Goal: Information Seeking & Learning: Check status

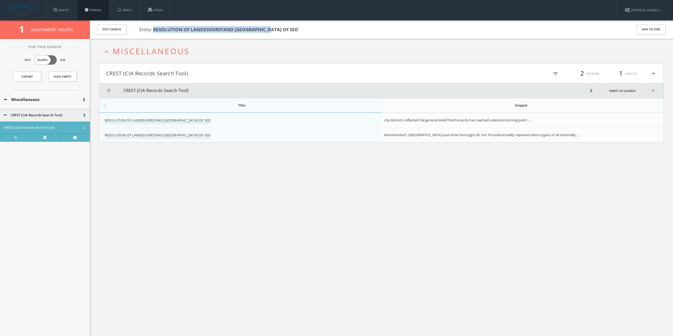
click at [95, 5] on link "History" at bounding box center [93, 10] width 32 height 20
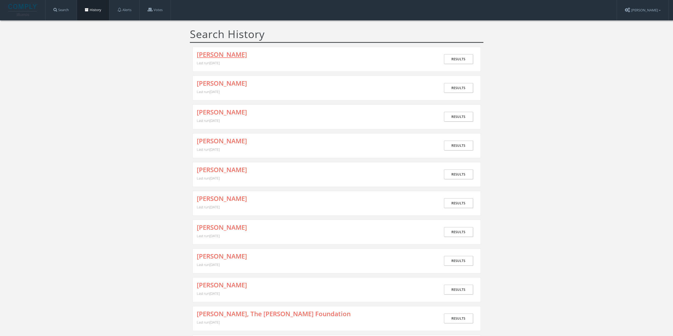
click at [217, 52] on link "[PERSON_NAME]" at bounding box center [222, 54] width 50 height 7
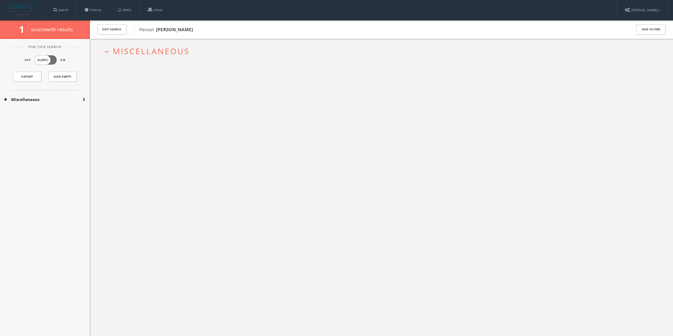
click at [38, 97] on button "Miscellaneous" at bounding box center [43, 100] width 79 height 6
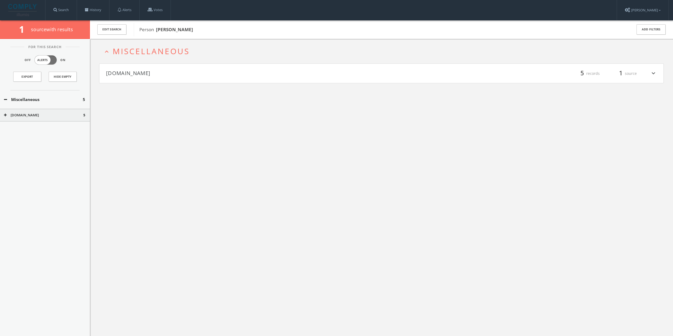
click at [232, 71] on button "[DOMAIN_NAME]" at bounding box center [244, 73] width 276 height 9
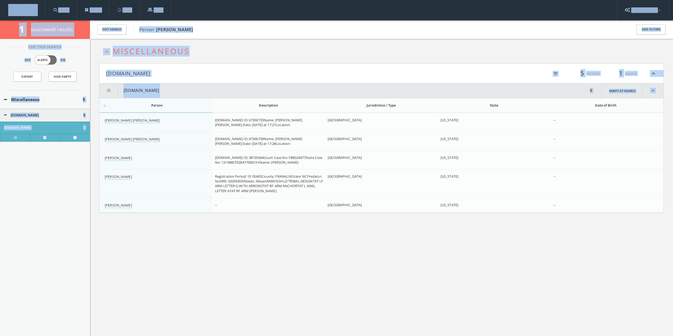
drag, startPoint x: 481, startPoint y: 243, endPoint x: 34, endPoint y: 15, distance: 501.3
click at [34, 15] on div "Search History Alerts Votes Eri Matraku Edit Profile Change Password Security H…" at bounding box center [336, 187] width 673 height 375
click at [235, 38] on div "Edit Search Person [PERSON_NAME] Add Filters" at bounding box center [381, 29] width 583 height 19
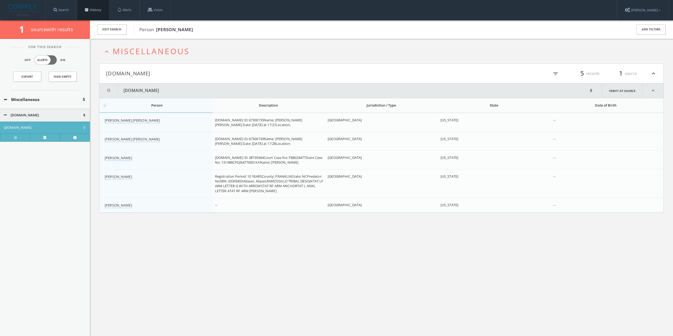
click at [102, 11] on link "History" at bounding box center [93, 10] width 32 height 20
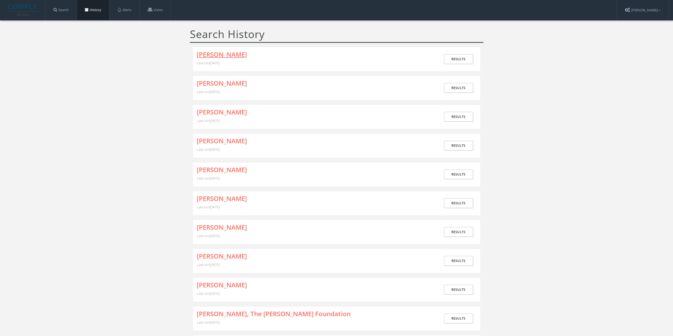
click at [218, 56] on link "[PERSON_NAME]" at bounding box center [222, 54] width 50 height 7
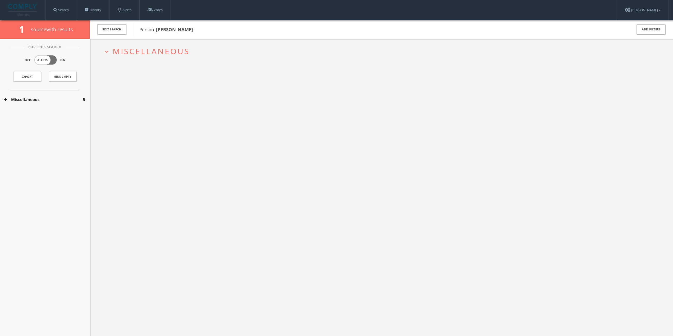
click at [143, 52] on span "Miscellaneous" at bounding box center [151, 51] width 77 height 11
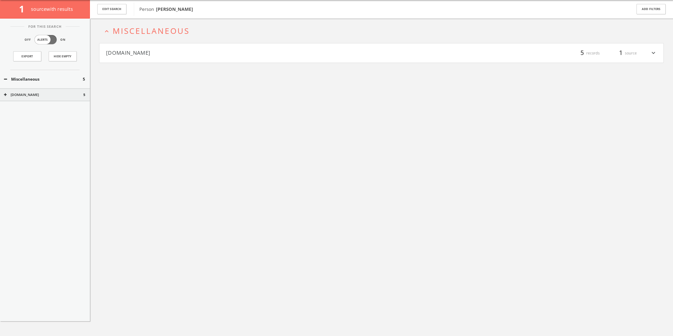
click at [146, 52] on button "[DOMAIN_NAME]" at bounding box center [244, 53] width 276 height 9
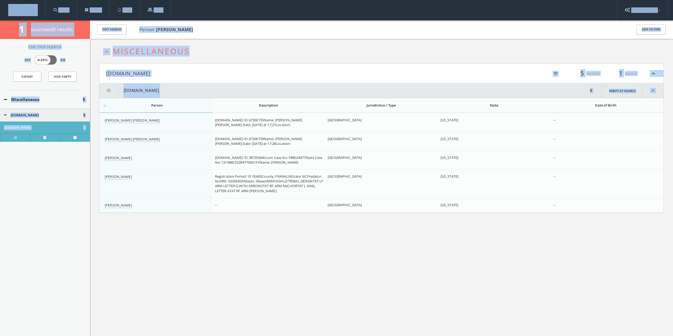
drag, startPoint x: 511, startPoint y: 217, endPoint x: 9, endPoint y: 16, distance: 541.2
click at [9, 16] on div "Search History Alerts Votes Eri Matraku Edit Profile Change Password Security H…" at bounding box center [336, 187] width 673 height 375
click at [54, 7] on link "Search" at bounding box center [60, 10] width 31 height 20
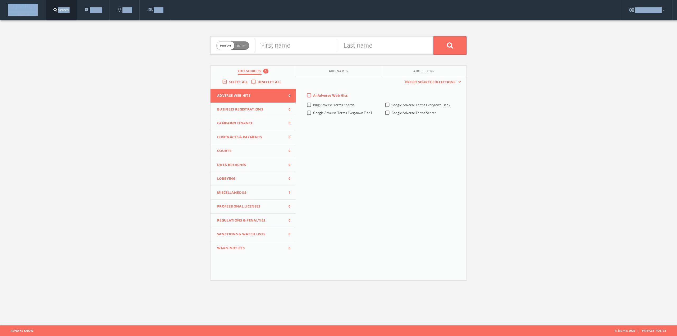
click at [63, 46] on div "Person Entity person First name Last name Edit Sources 1 Add Names Add Filters …" at bounding box center [338, 155] width 677 height 271
click at [79, 47] on div "Person Entity person First name Last name Edit Sources 1 Add Names Add Filters …" at bounding box center [338, 155] width 677 height 271
click at [89, 8] on span at bounding box center [87, 10] width 4 height 4
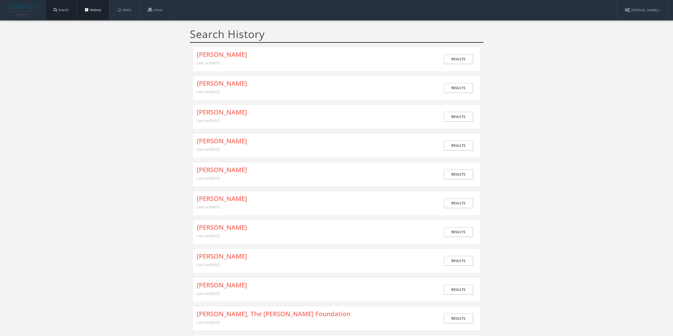
click at [71, 13] on link "Search" at bounding box center [60, 10] width 31 height 20
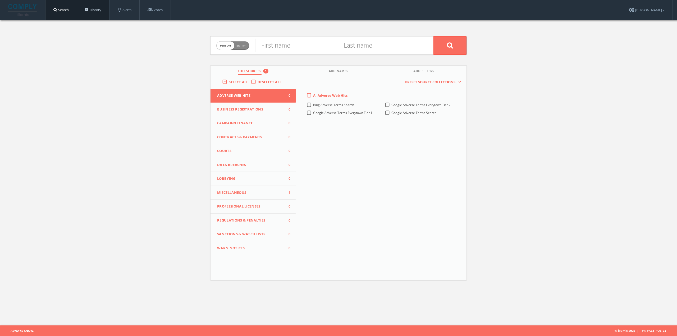
click at [82, 10] on link "History" at bounding box center [93, 10] width 32 height 20
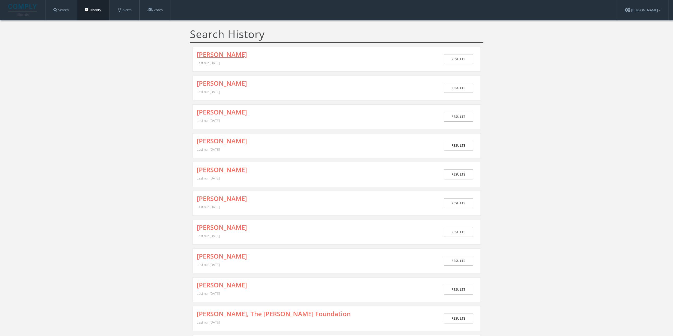
click at [237, 56] on link "[PERSON_NAME]" at bounding box center [222, 54] width 50 height 7
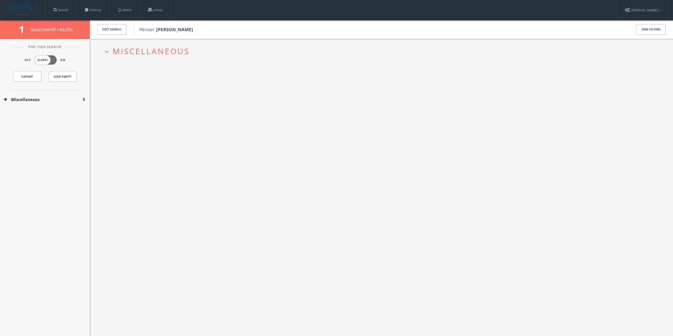
click at [131, 53] on span "Miscellaneous" at bounding box center [151, 51] width 77 height 11
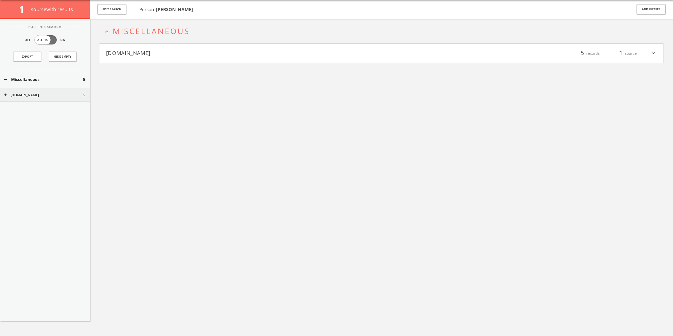
click at [131, 57] on button "[DOMAIN_NAME]" at bounding box center [244, 53] width 276 height 9
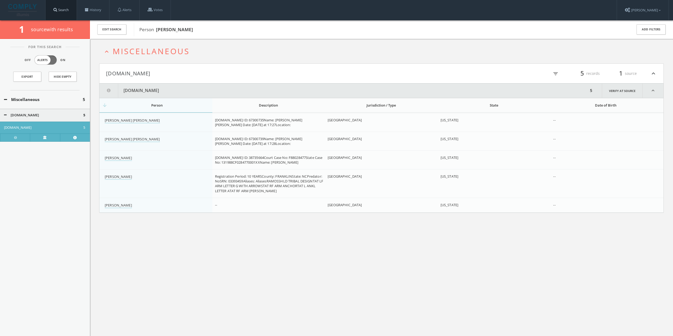
click at [58, 9] on link "Search" at bounding box center [60, 10] width 31 height 20
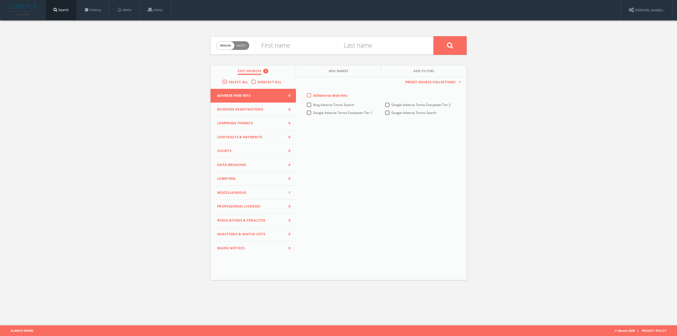
click at [237, 191] on span "Miscellaneous" at bounding box center [250, 192] width 66 height 5
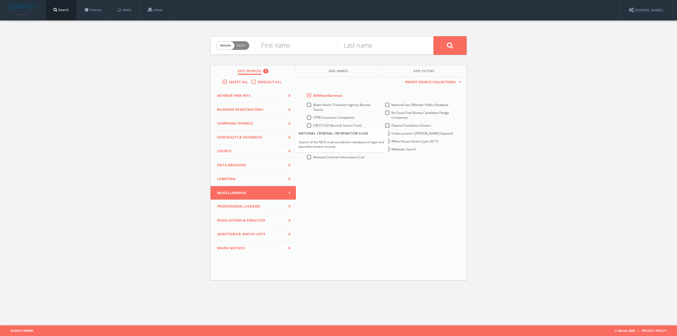
click at [328, 151] on div "National Criminal Information Scan Search of the NCIS multi-jurisdiction databa…" at bounding box center [342, 140] width 86 height 22
click at [313, 168] on div "This creates a new collection with the currently selected sources. Preset Sourc…" at bounding box center [381, 166] width 171 height 178
click at [313, 149] on label "[DOMAIN_NAME]" at bounding box center [326, 149] width 26 height 5
click at [0, 0] on input "[DOMAIN_NAME]" at bounding box center [0, 0] width 0 height 0
click at [333, 184] on div "This creates a new collection with the currently selected sources. Preset Sourc…" at bounding box center [381, 166] width 171 height 178
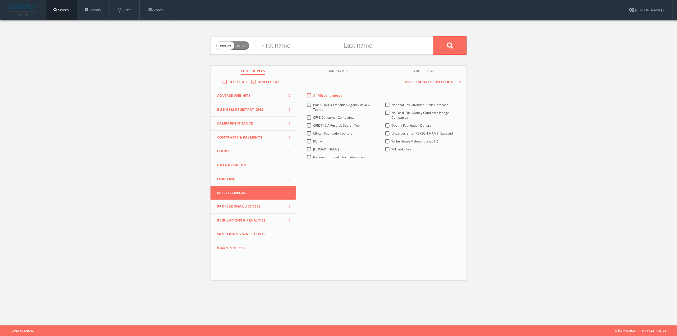
click at [393, 104] on span "National Sex Offender Public Database" at bounding box center [419, 105] width 57 height 4
click at [0, 0] on Database-all "National Sex Offender Public Database" at bounding box center [0, 0] width 0 height 0
click at [245, 44] on span "Entity" at bounding box center [240, 46] width 9 height 4
click at [233, 49] on span "Person Entity" at bounding box center [233, 46] width 33 height 8
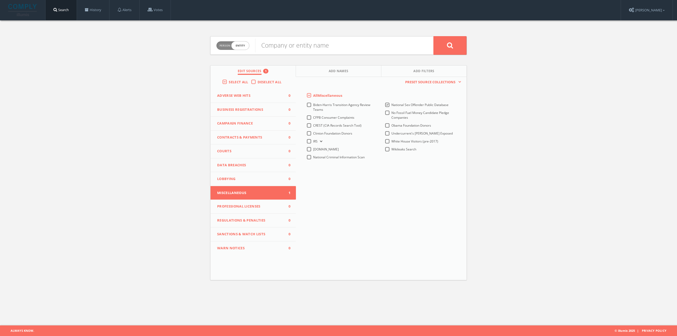
checkbox input "false"
click at [268, 47] on input "text" at bounding box center [296, 46] width 83 height 14
type input "Jean"
click at [352, 47] on input "text" at bounding box center [379, 46] width 83 height 14
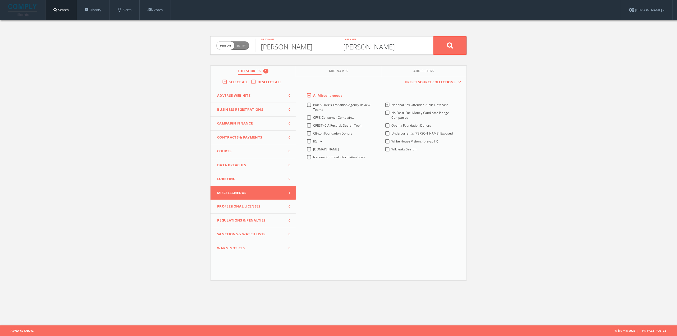
type input "Antoine"
click at [394, 43] on input "Antoine" at bounding box center [379, 46] width 83 height 14
click at [287, 50] on input "Jean" at bounding box center [296, 46] width 83 height 14
click at [451, 47] on icon at bounding box center [450, 45] width 6 height 7
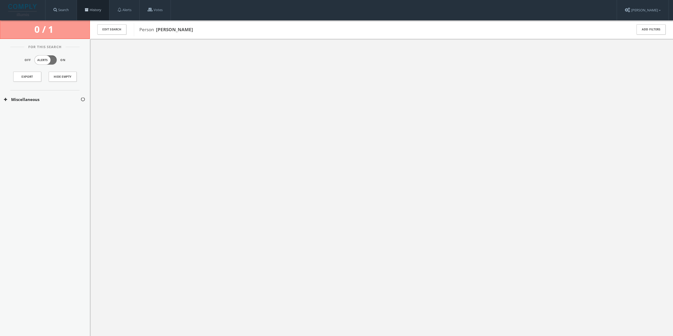
click at [84, 8] on link "History" at bounding box center [93, 10] width 32 height 20
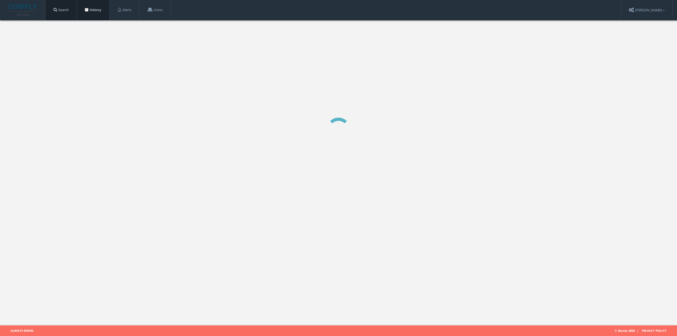
click at [64, 7] on link "Search" at bounding box center [60, 10] width 31 height 20
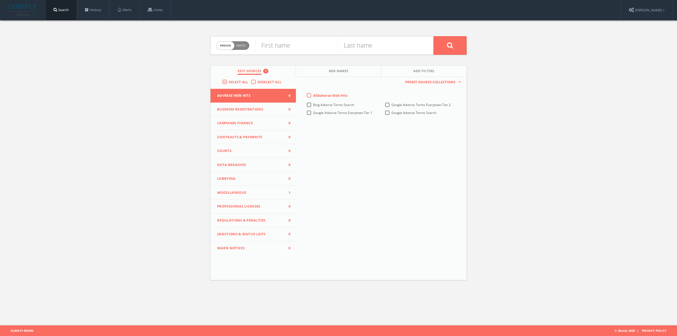
drag, startPoint x: 240, startPoint y: 47, endPoint x: 247, endPoint y: 43, distance: 7.8
click at [240, 45] on span "Entity" at bounding box center [240, 46] width 9 height 4
click at [278, 43] on input "text" at bounding box center [344, 46] width 178 height 14
click at [227, 44] on span "Person" at bounding box center [225, 46] width 11 height 4
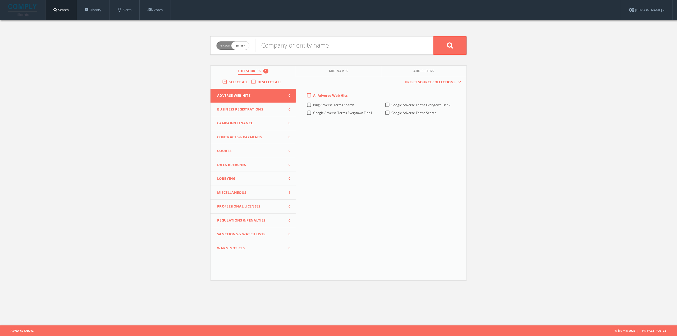
checkbox input "false"
click at [266, 46] on input "text" at bounding box center [296, 46] width 83 height 14
type input "U"
type input "LUIS EDUARDO"
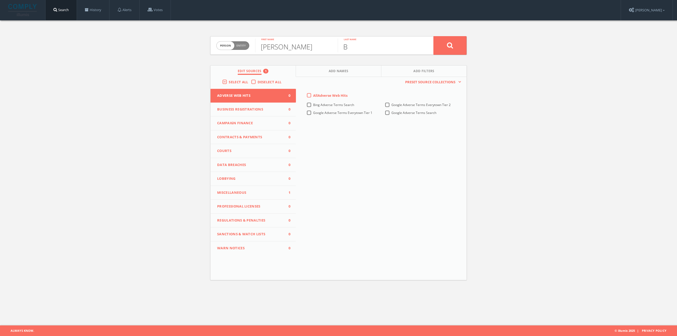
click at [377, 42] on input "B" at bounding box center [379, 46] width 83 height 14
type input "BAHENA"
click at [246, 189] on button "Miscellaneous 1" at bounding box center [253, 193] width 85 height 14
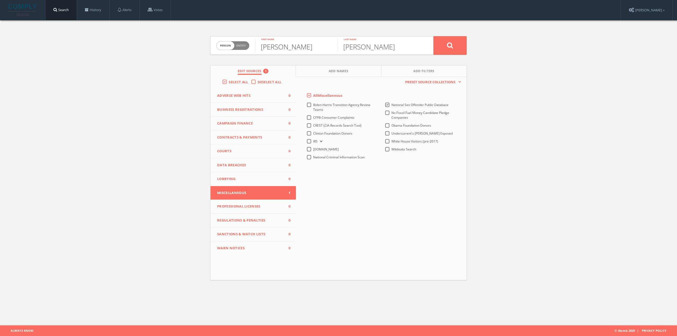
drag, startPoint x: 321, startPoint y: 50, endPoint x: 245, endPoint y: 48, distance: 75.9
click at [245, 48] on form "Person Entity person LUIS EDUARDO First name BAHENA Last name" at bounding box center [338, 45] width 257 height 19
click at [408, 45] on input "BAHENA" at bounding box center [379, 46] width 83 height 14
click at [444, 43] on button at bounding box center [450, 45] width 33 height 19
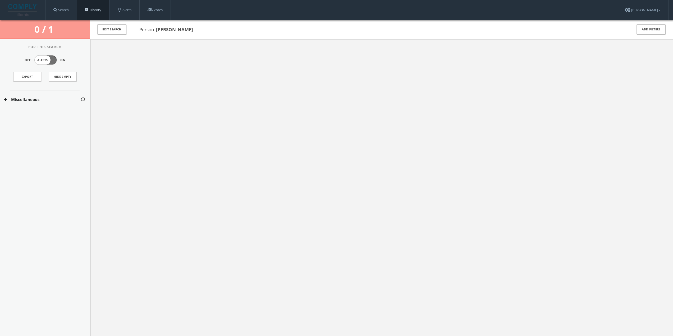
click at [89, 13] on link "History" at bounding box center [93, 10] width 32 height 20
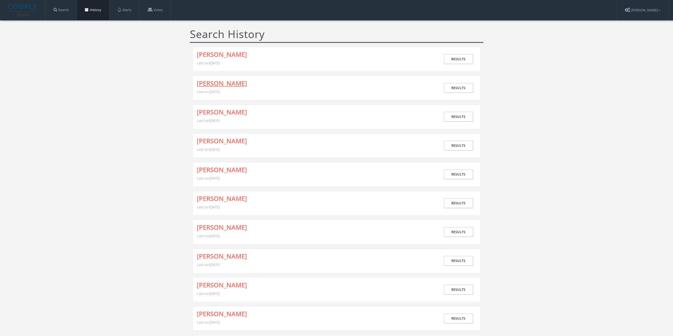
click at [216, 84] on link "Jean Antoine" at bounding box center [222, 83] width 50 height 7
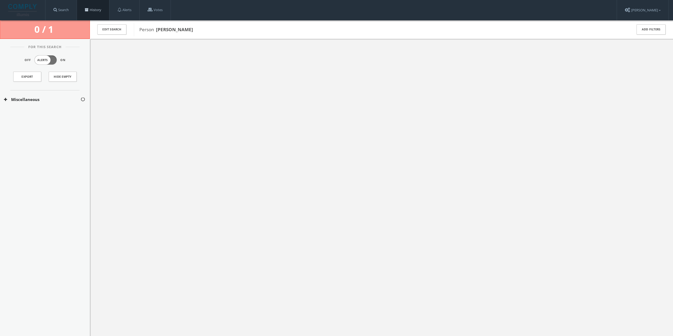
click at [93, 9] on link "History" at bounding box center [93, 10] width 32 height 20
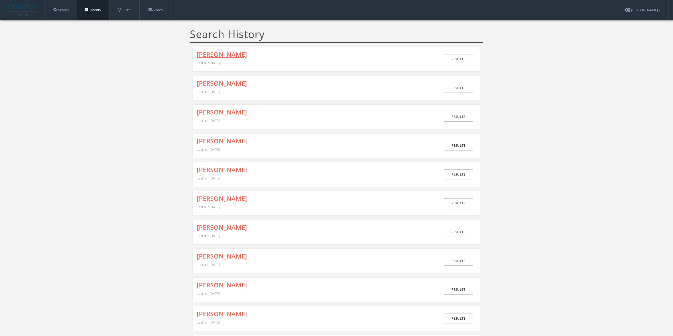
click at [213, 53] on link "LUIS EDUARDO BAHENA" at bounding box center [222, 54] width 50 height 7
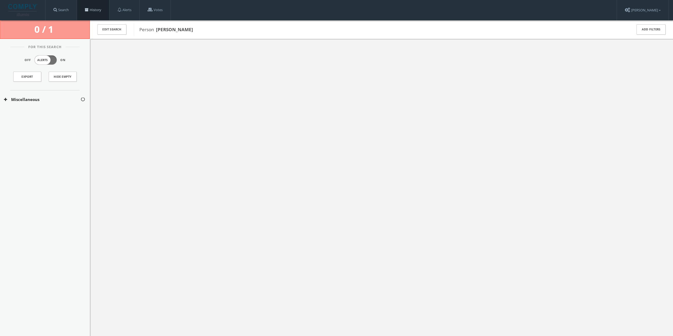
click at [84, 11] on link "History" at bounding box center [93, 10] width 32 height 20
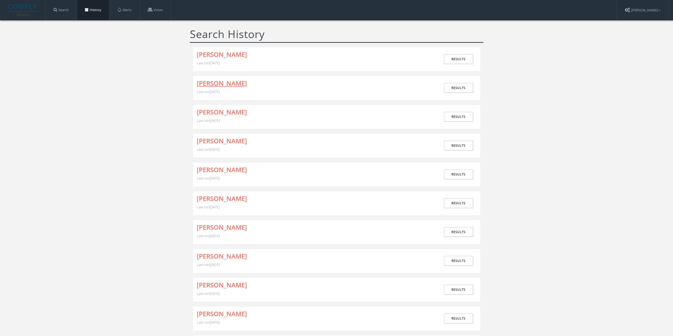
click at [216, 84] on link "Jean Antoine" at bounding box center [222, 83] width 50 height 7
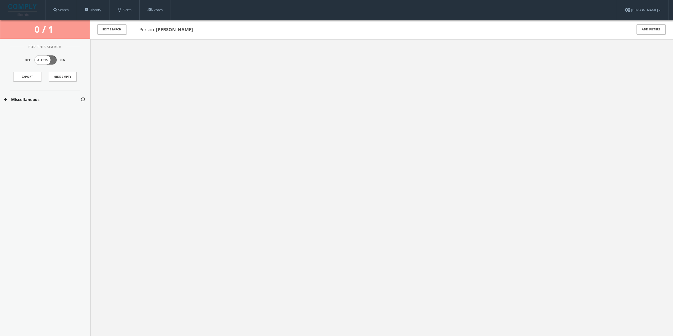
click at [27, 103] on div "Miscellaneous" at bounding box center [45, 99] width 90 height 18
click at [37, 113] on button "National Sex Offender Public Database" at bounding box center [42, 115] width 77 height 5
click at [45, 131] on div "National Sex Offender Public Database" at bounding box center [45, 128] width 90 height 12
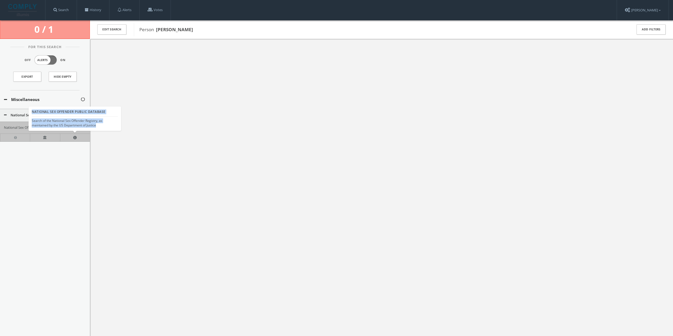
drag, startPoint x: 98, startPoint y: 125, endPoint x: 126, endPoint y: 111, distance: 31.5
click at [29, 113] on div "National Sex Offender Public Database Search of the National Sex Offender Regis…" at bounding box center [75, 119] width 93 height 24
click at [170, 109] on div at bounding box center [381, 207] width 583 height 336
click at [101, 10] on link "History" at bounding box center [93, 10] width 32 height 20
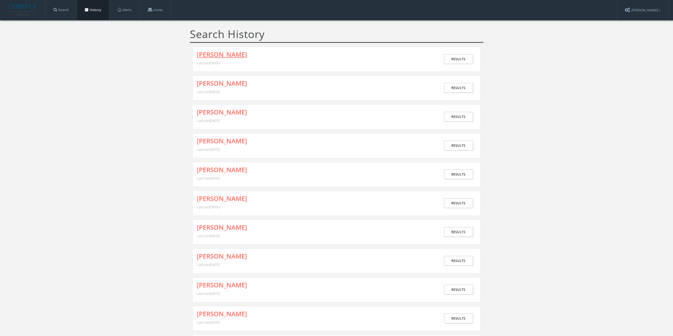
click at [231, 57] on link "LUIS EDUARDO BAHENA" at bounding box center [222, 54] width 50 height 7
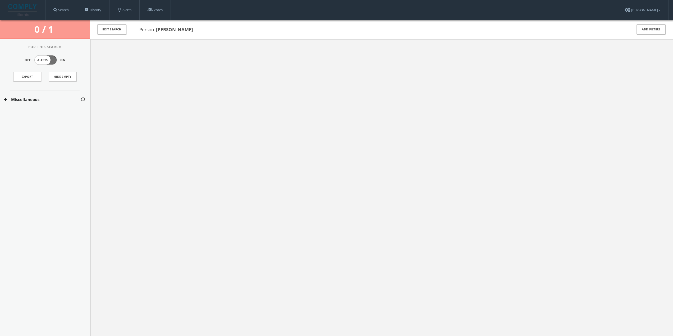
click at [51, 100] on button "Miscellaneous" at bounding box center [42, 100] width 76 height 6
click at [68, 113] on button "National Sex Offender Public Database" at bounding box center [42, 115] width 77 height 5
click at [61, 126] on button "National Sex Offender Public Database" at bounding box center [42, 127] width 77 height 5
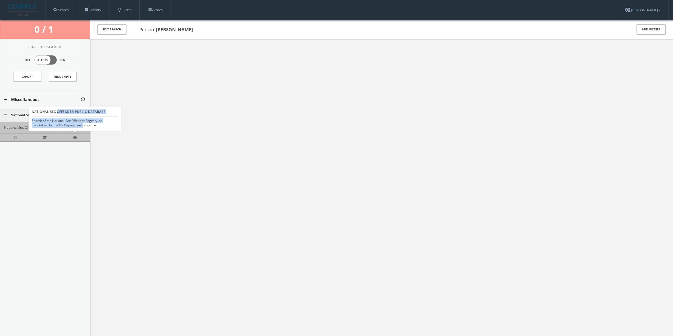
drag, startPoint x: 84, startPoint y: 124, endPoint x: 57, endPoint y: 112, distance: 29.1
click at [57, 112] on div "National Sex Offender Public Database Search of the National Sex Offender Regis…" at bounding box center [75, 119] width 86 height 22
click at [98, 10] on link "History" at bounding box center [93, 10] width 32 height 20
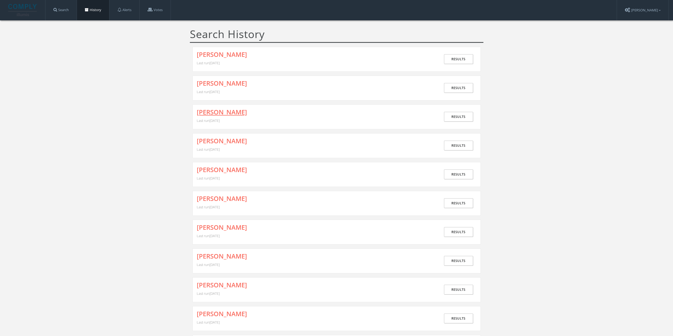
click at [234, 116] on link "[PERSON_NAME]" at bounding box center [222, 112] width 50 height 7
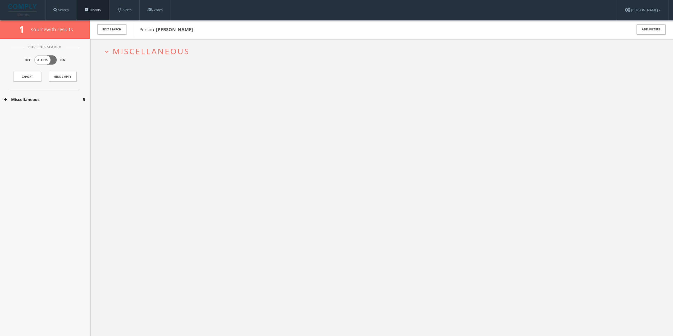
click at [103, 9] on link "History" at bounding box center [93, 10] width 32 height 20
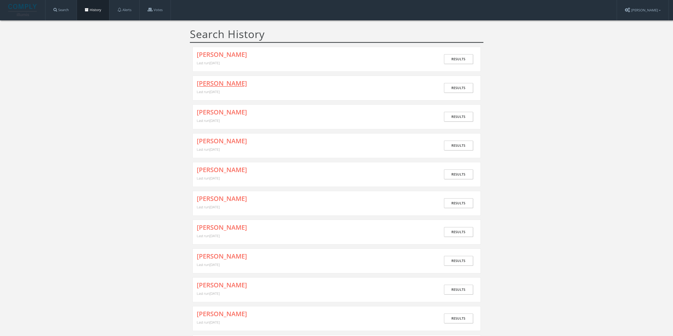
click at [227, 84] on link "Jean Antoine" at bounding box center [222, 83] width 50 height 7
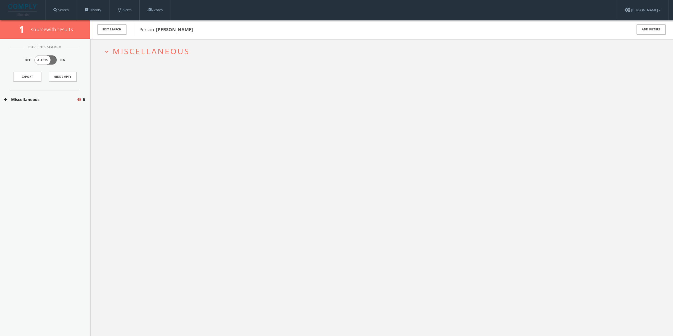
click at [156, 48] on span "Miscellaneous" at bounding box center [151, 51] width 77 height 11
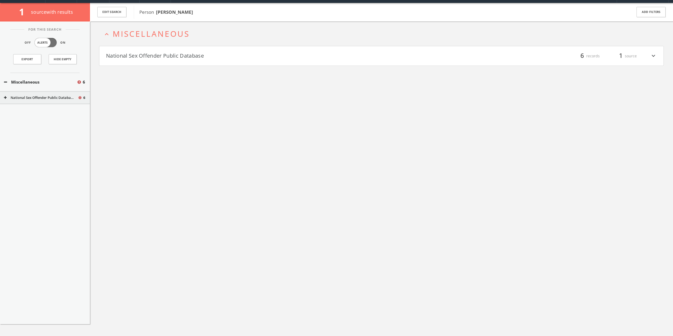
click at [169, 59] on button "National Sex Offender Public Database" at bounding box center [244, 56] width 276 height 9
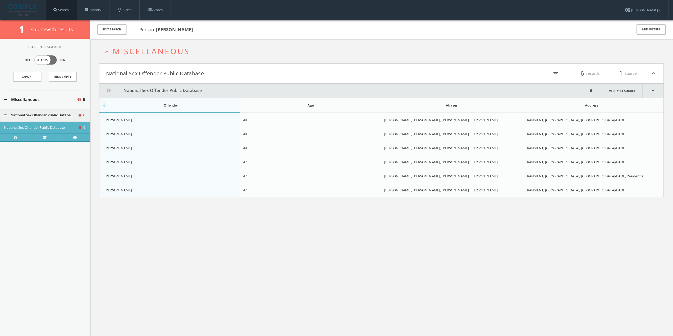
click at [65, 9] on link "Search" at bounding box center [60, 10] width 31 height 20
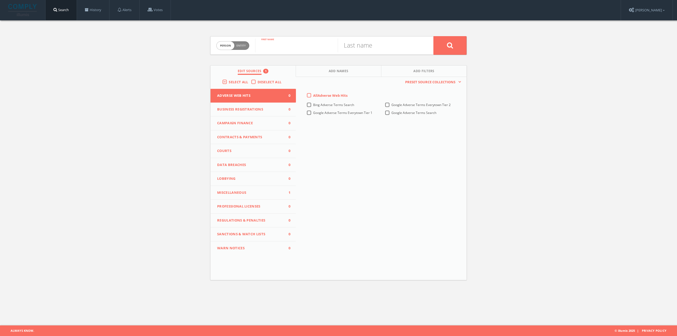
click at [291, 42] on input "text" at bounding box center [296, 46] width 83 height 14
type input "j"
type input "JAMES STEPHAN"
click at [353, 39] on input "text" at bounding box center [379, 46] width 83 height 14
type input "BALLARD"
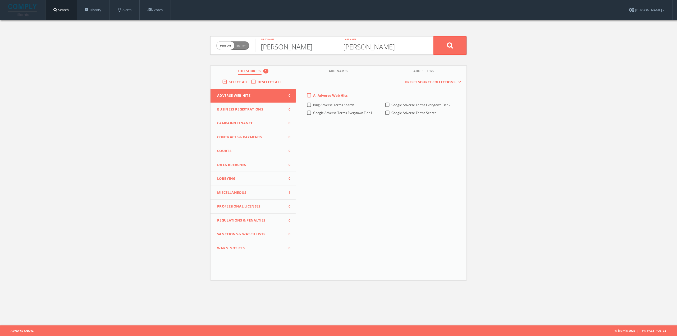
click at [271, 50] on input "JAMES STEPHAN" at bounding box center [296, 46] width 83 height 14
drag, startPoint x: 281, startPoint y: 45, endPoint x: 318, endPoint y: 44, distance: 37.0
click at [318, 44] on input "JAMES STEPHAN" at bounding box center [296, 46] width 83 height 14
click at [327, 44] on input "JAMES STEPHAN" at bounding box center [296, 46] width 83 height 14
click at [252, 189] on button "Miscellaneous 1" at bounding box center [253, 193] width 85 height 14
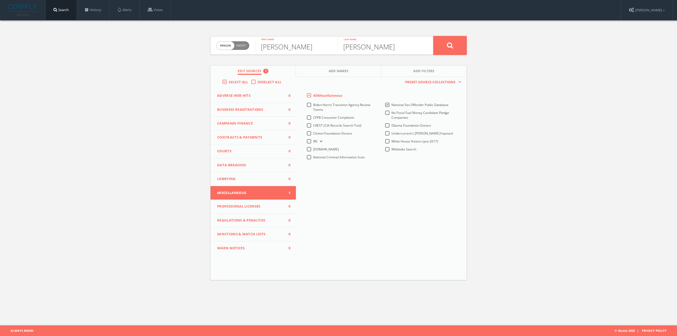
click at [441, 45] on button at bounding box center [450, 45] width 33 height 19
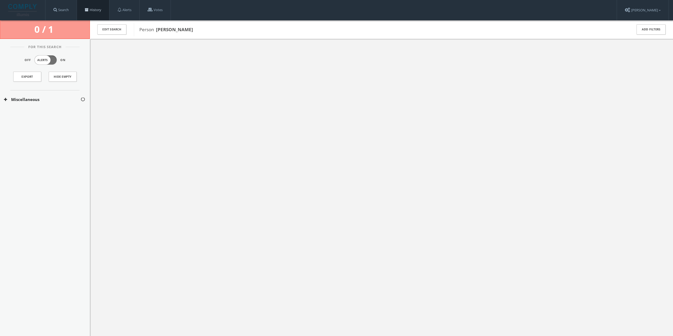
click at [97, 10] on link "History" at bounding box center [93, 10] width 32 height 20
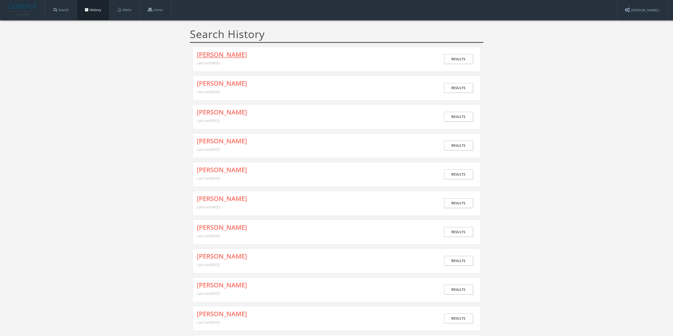
click at [240, 55] on link "JAMES STEPHAN BALLARD" at bounding box center [222, 54] width 50 height 7
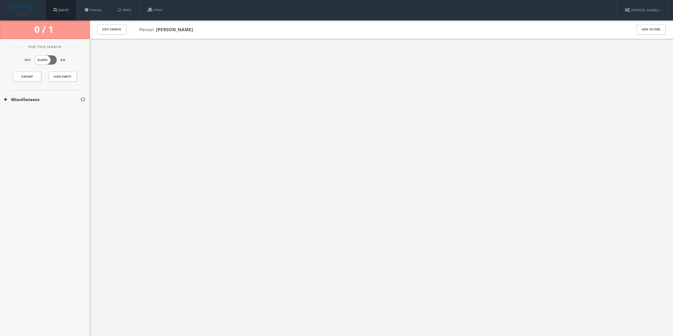
click at [60, 7] on link "Search" at bounding box center [60, 10] width 31 height 20
